Goal: Navigation & Orientation: Find specific page/section

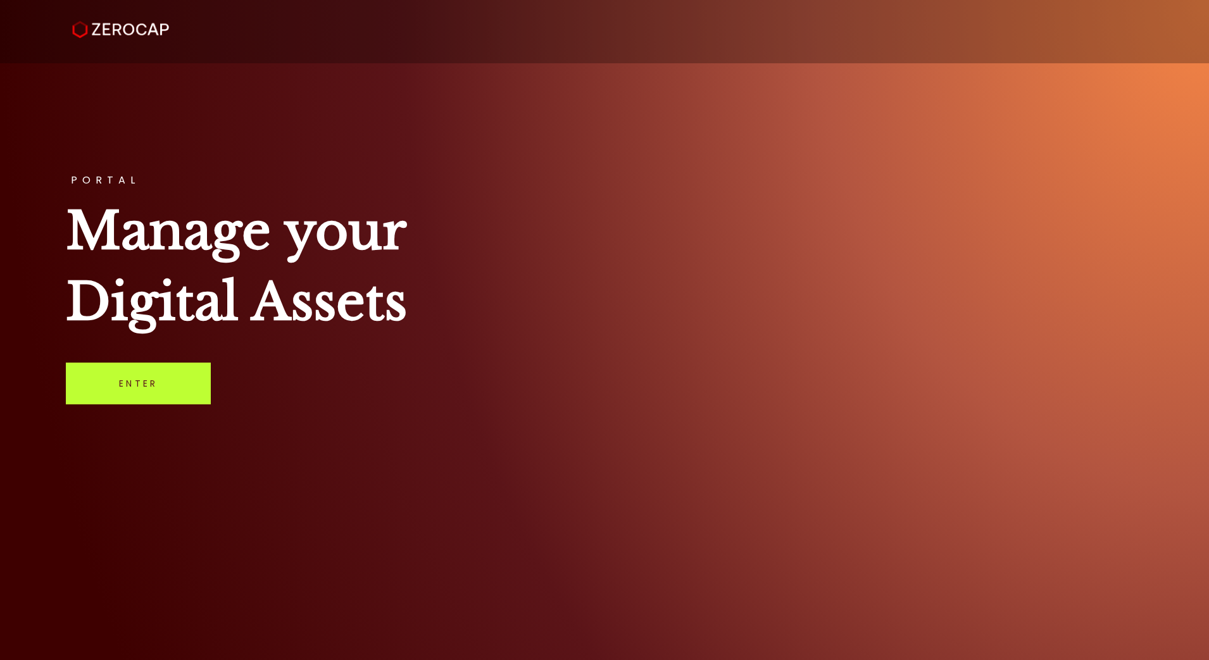
click at [153, 385] on link "Enter" at bounding box center [138, 384] width 145 height 42
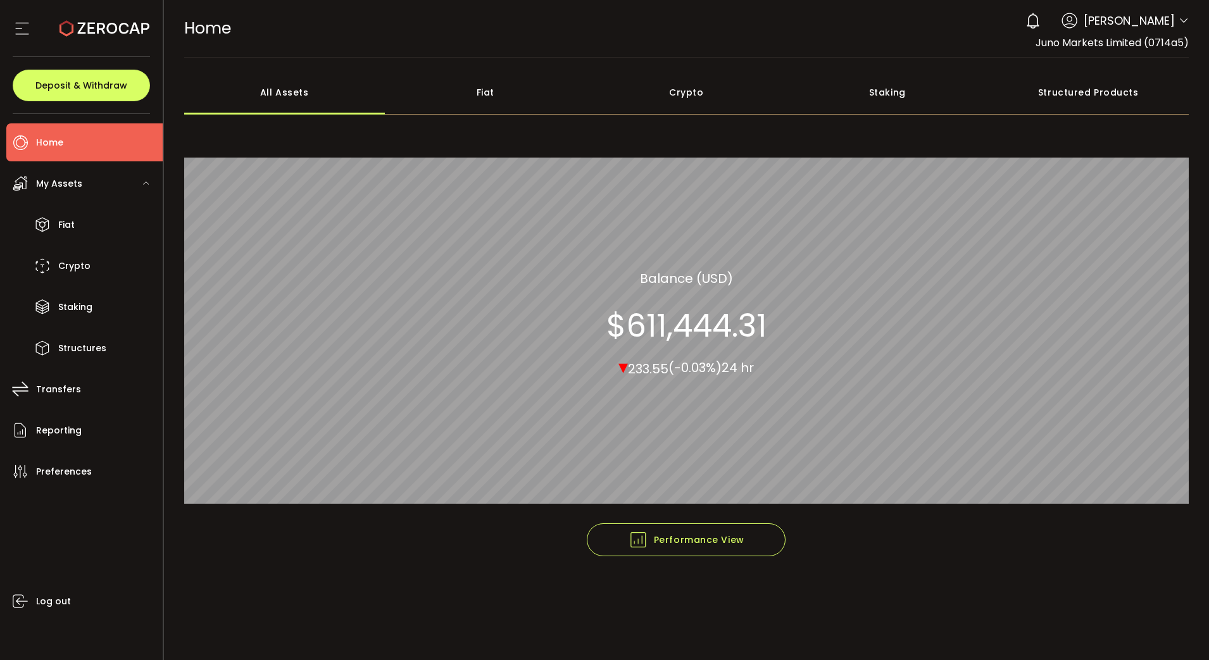
click at [490, 85] on div "Fiat" at bounding box center [485, 92] width 201 height 44
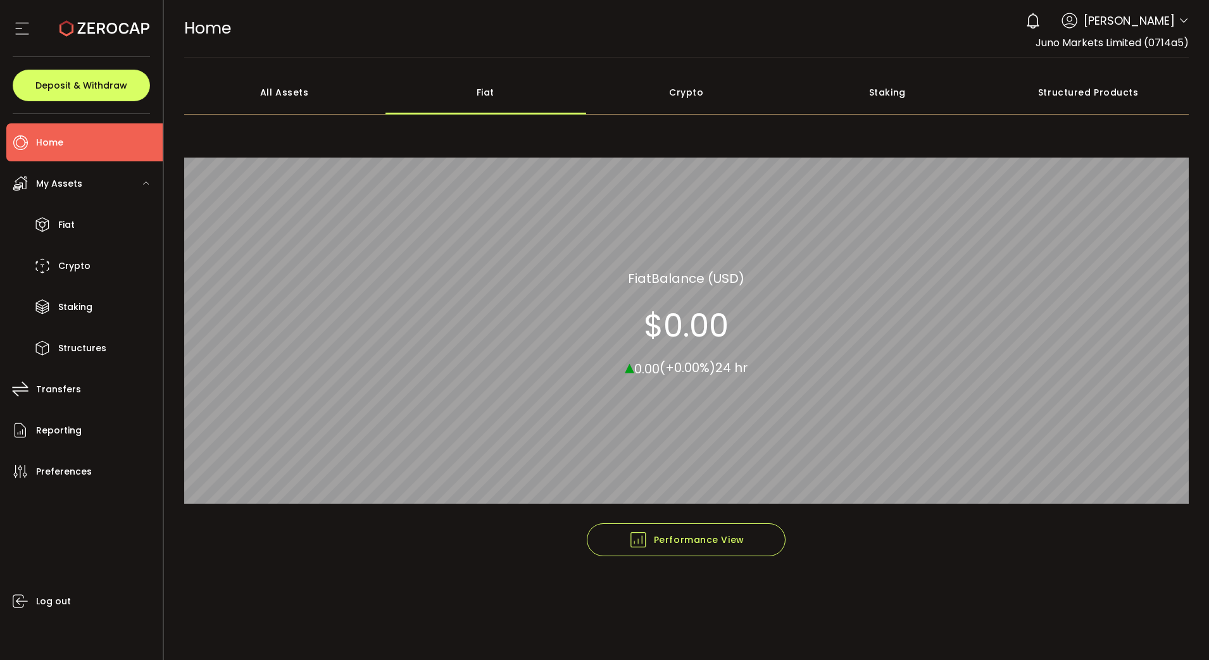
click at [876, 96] on div "Staking" at bounding box center [887, 92] width 201 height 44
click at [301, 105] on div "All Assets" at bounding box center [284, 92] width 201 height 44
